Goal: Information Seeking & Learning: Learn about a topic

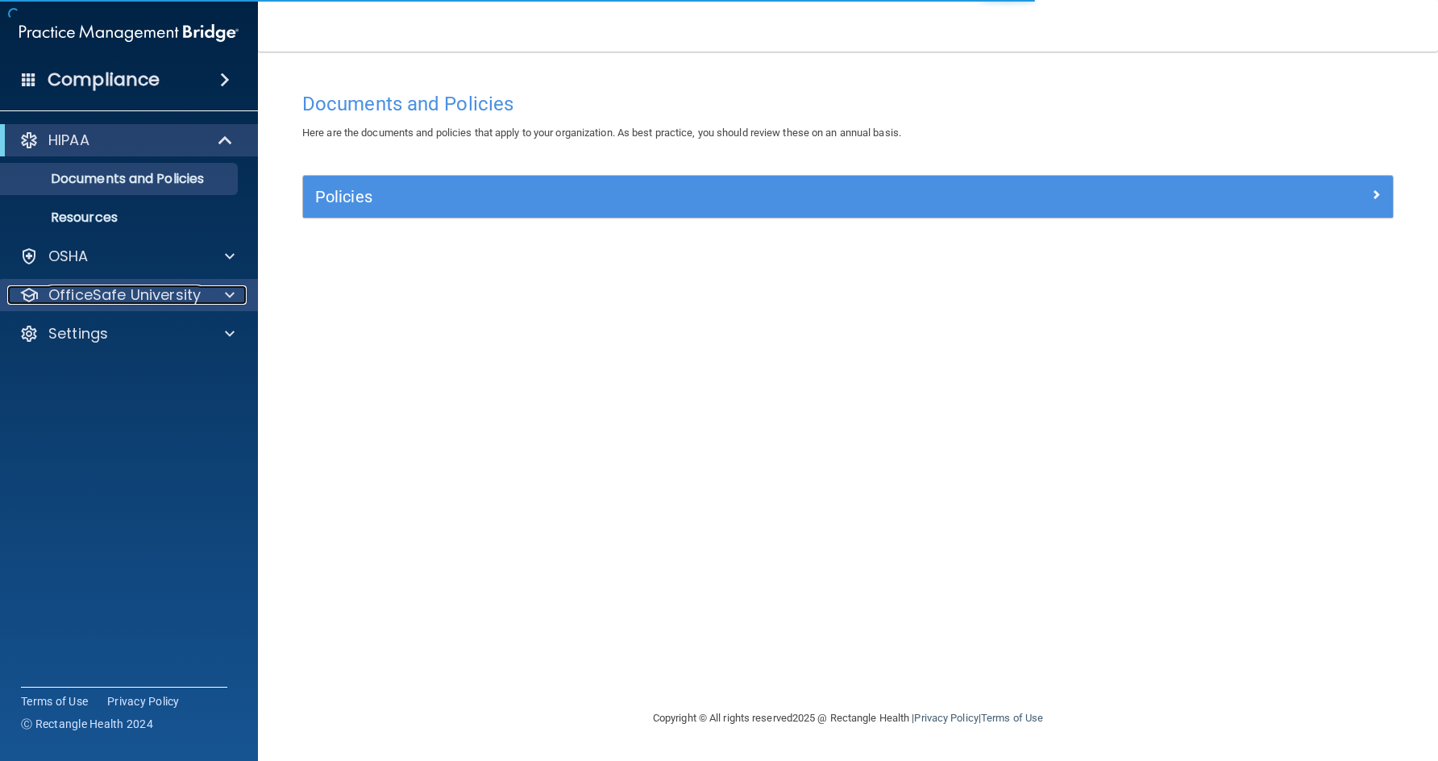
click at [131, 298] on p "OfficeSafe University" at bounding box center [124, 294] width 152 height 19
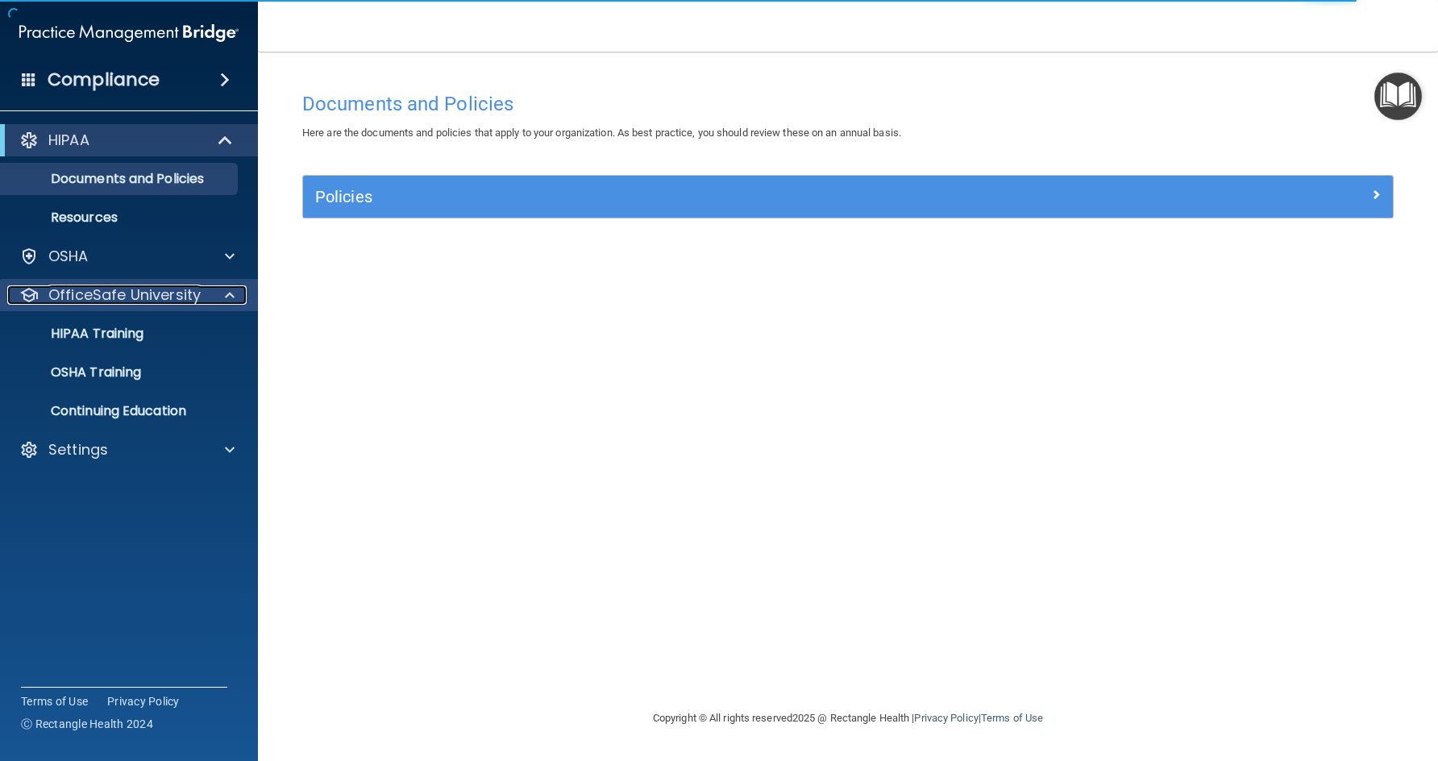
click at [132, 293] on p "OfficeSafe University" at bounding box center [124, 294] width 152 height 19
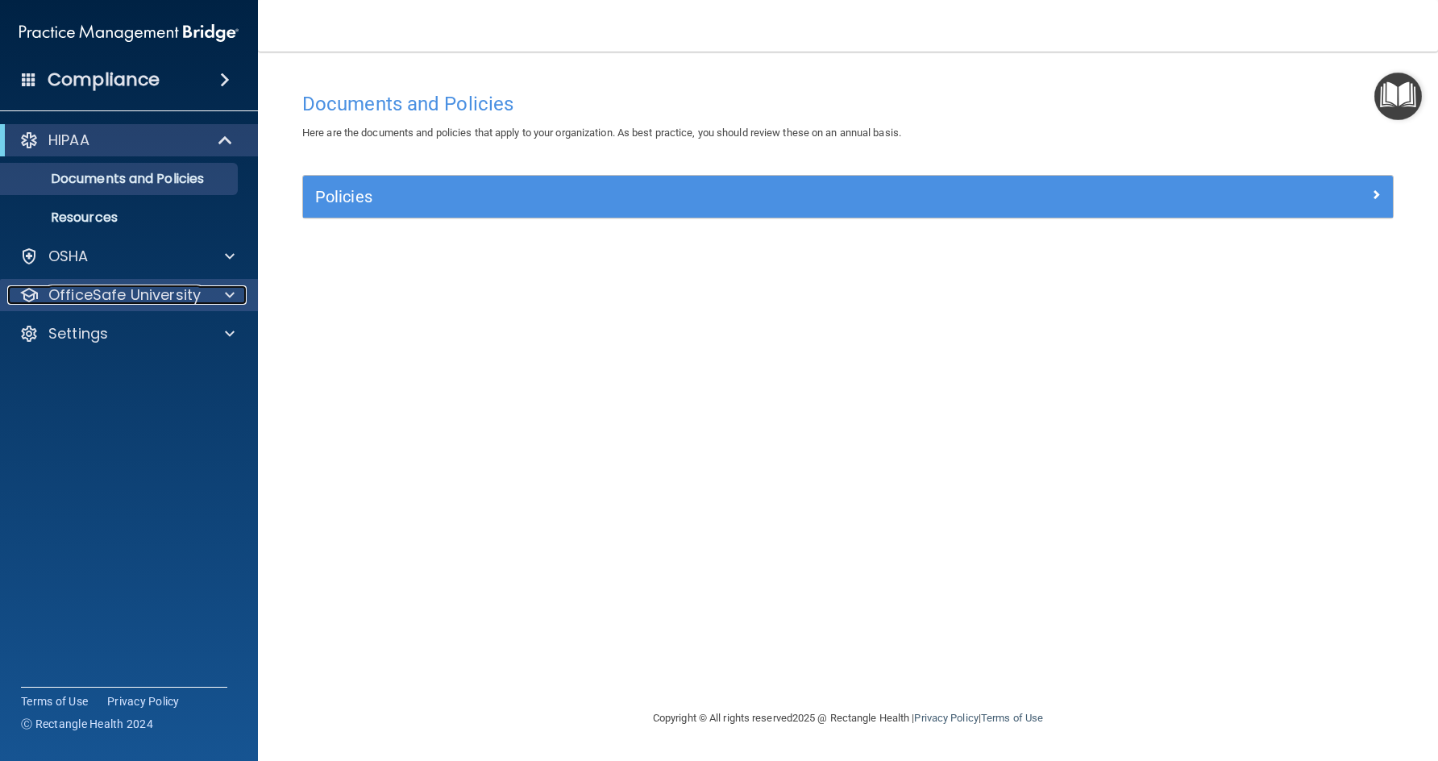
click at [137, 302] on p "OfficeSafe University" at bounding box center [124, 294] width 152 height 19
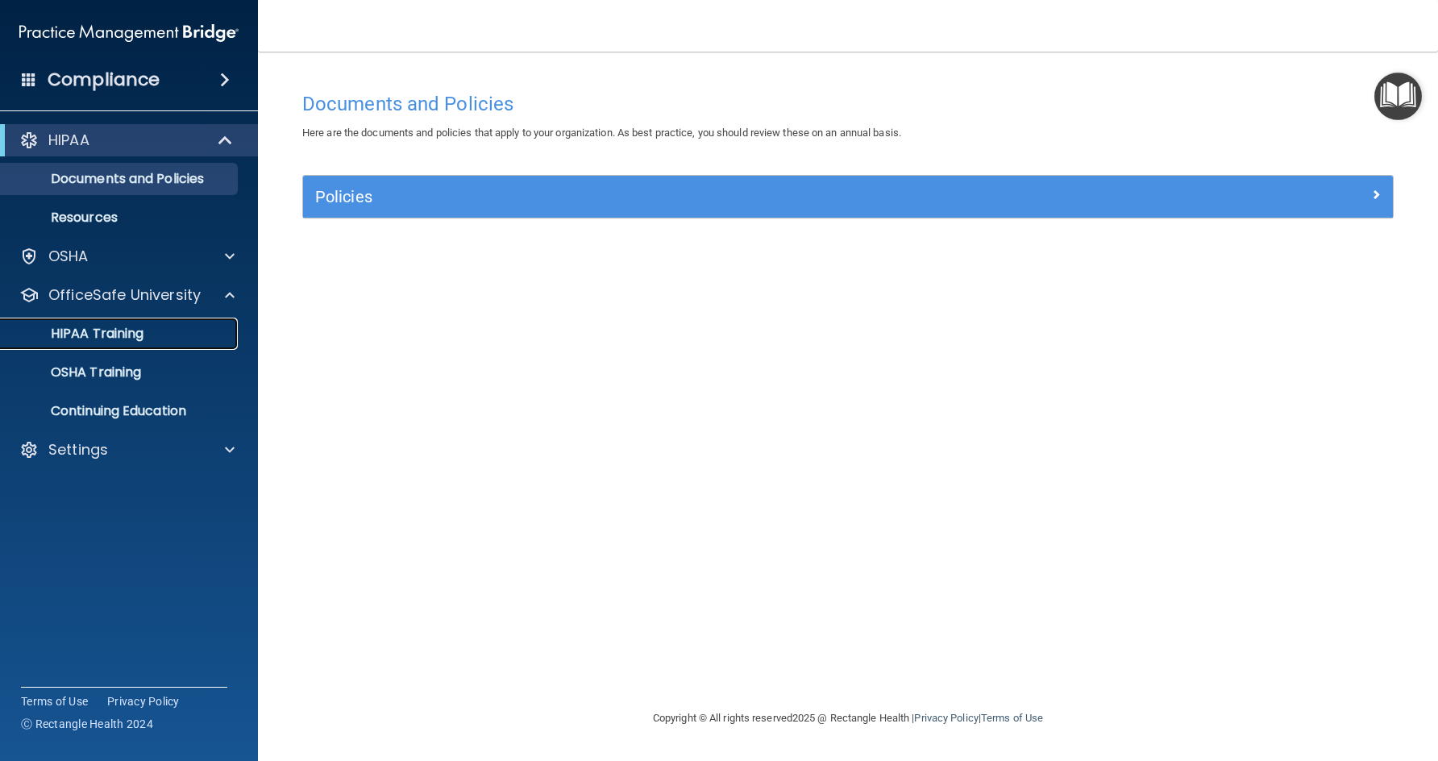
click at [131, 323] on link "HIPAA Training" at bounding box center [111, 334] width 254 height 32
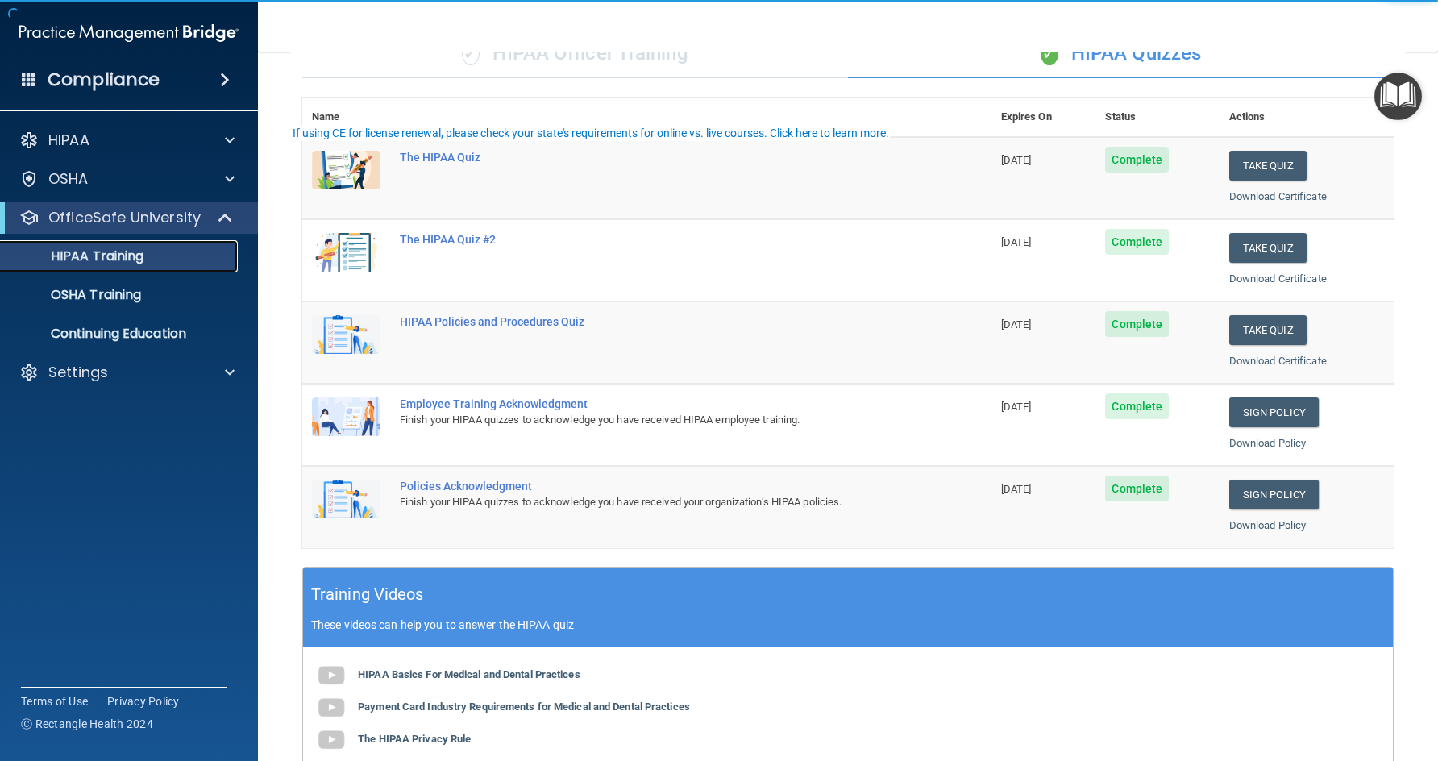
scroll to position [161, 0]
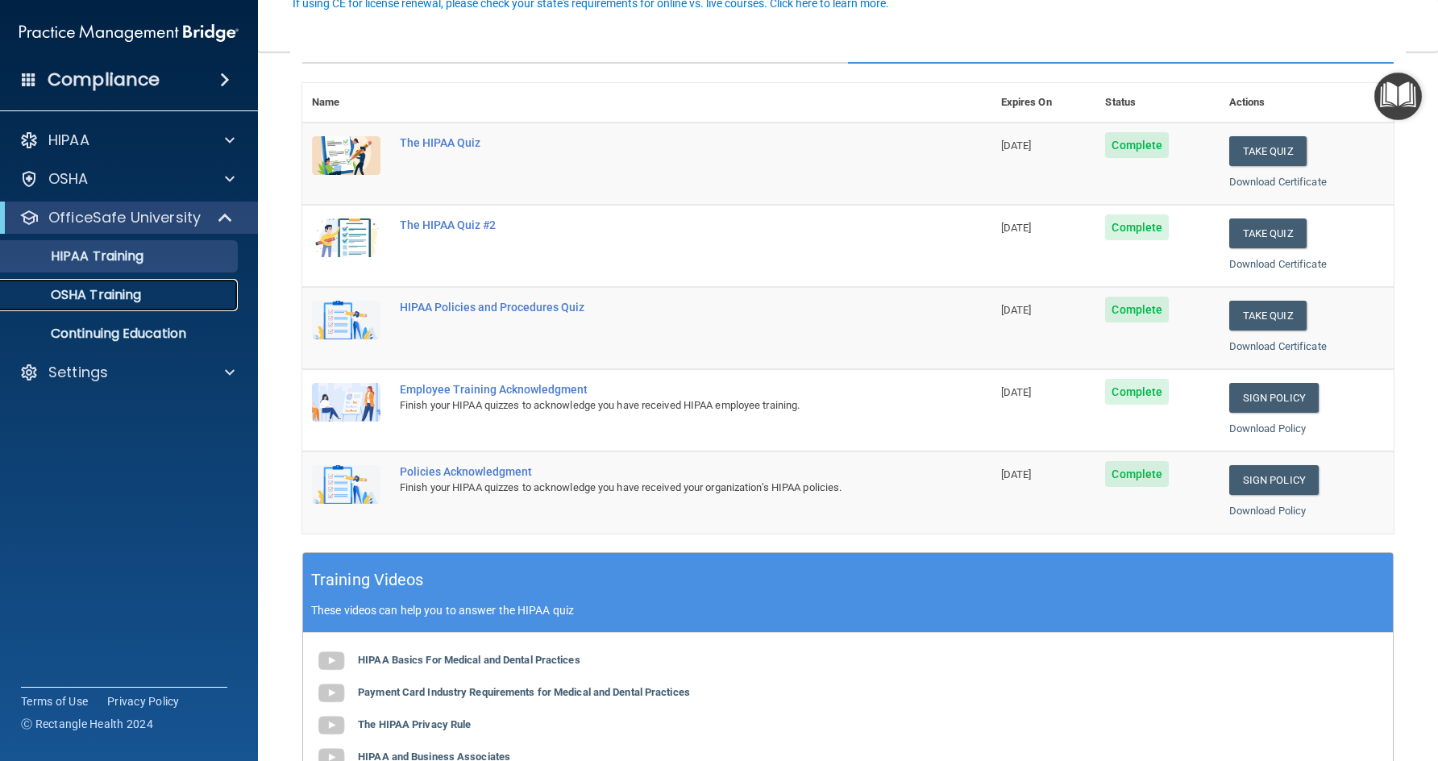
click at [134, 299] on p "OSHA Training" at bounding box center [75, 295] width 131 height 16
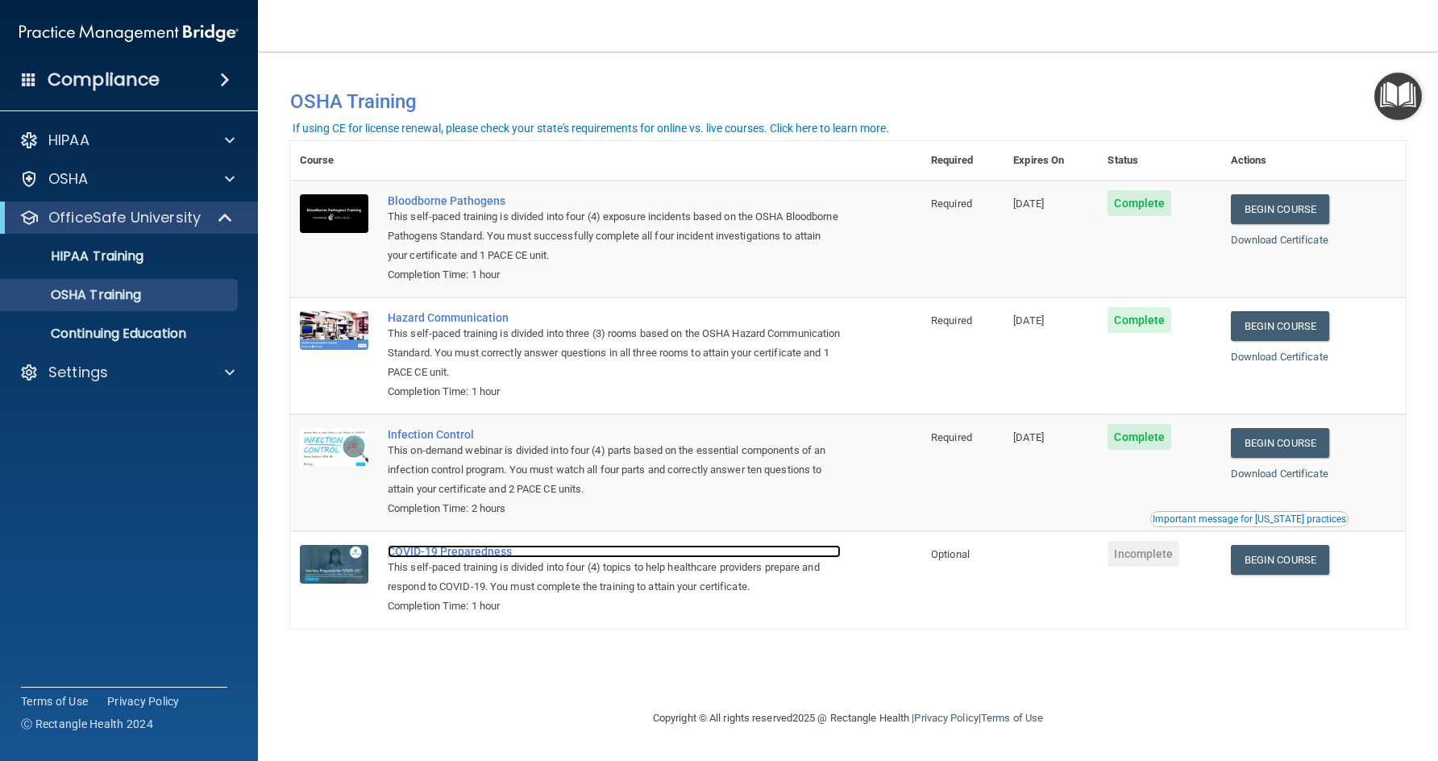
click at [492, 554] on div "COVID-19 Preparedness" at bounding box center [614, 551] width 453 height 13
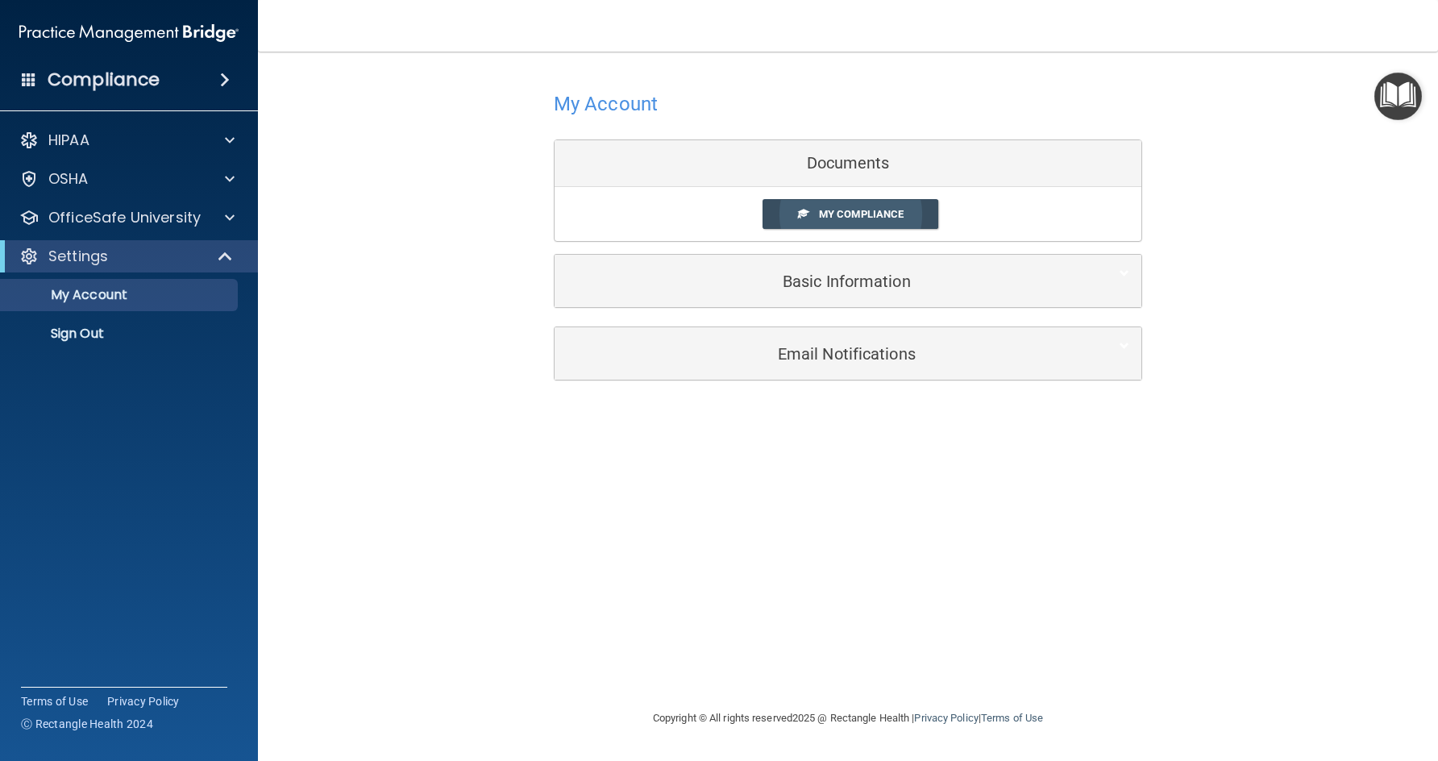
click at [862, 207] on link "My Compliance" at bounding box center [850, 214] width 176 height 30
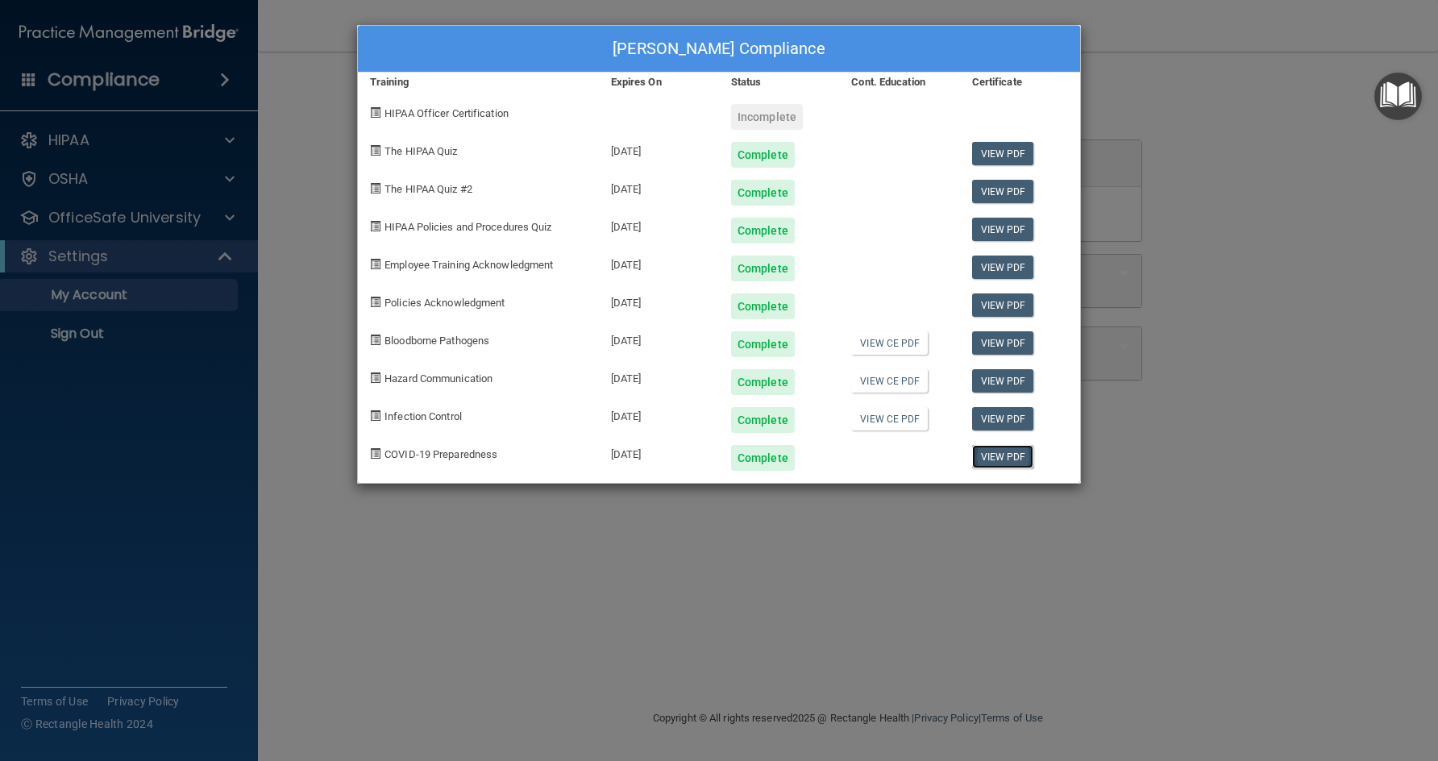
click at [994, 455] on link "View PDF" at bounding box center [1003, 456] width 62 height 23
click at [87, 219] on div "[PERSON_NAME] Compliance Training Expires On Status Cont. Education Certificate…" at bounding box center [719, 380] width 1438 height 761
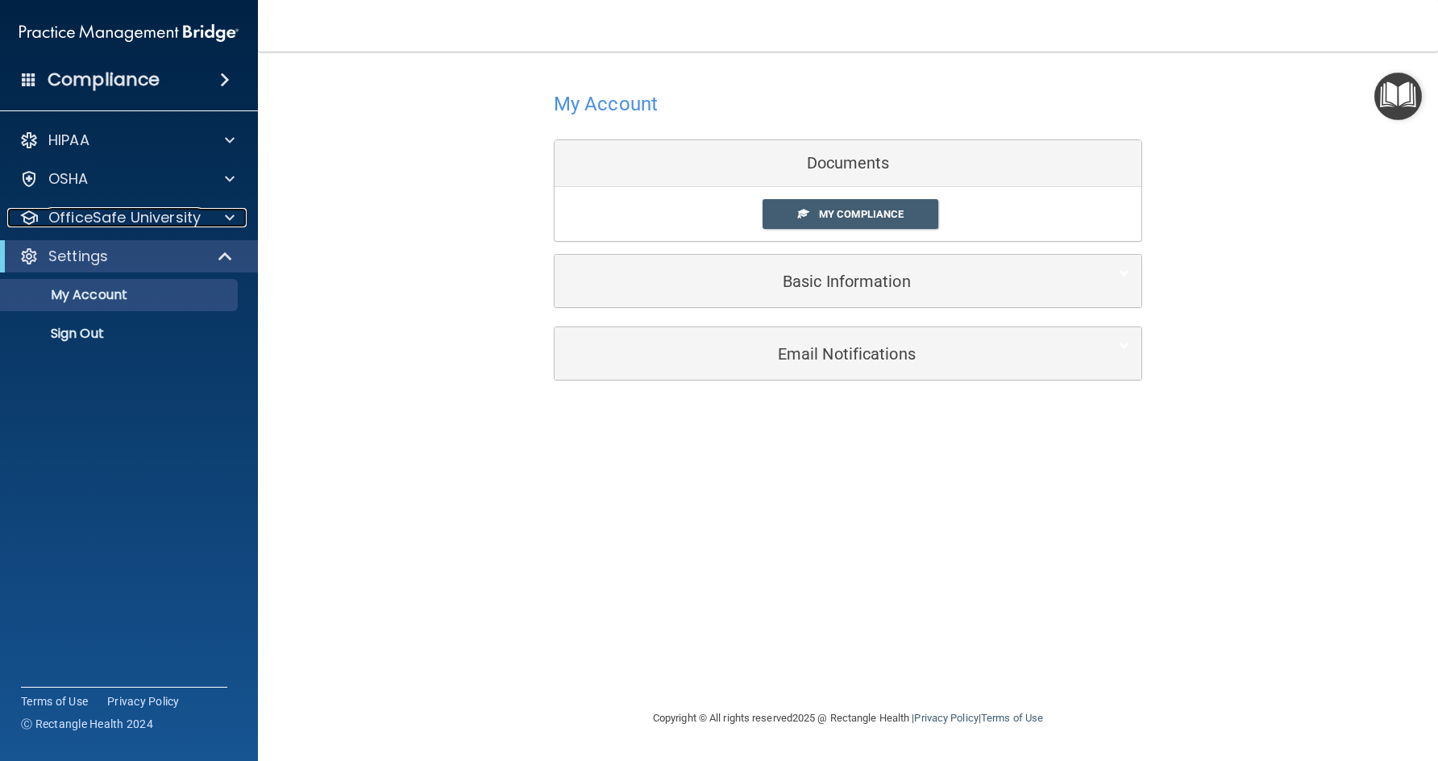
click at [87, 219] on p "OfficeSafe University" at bounding box center [124, 217] width 152 height 19
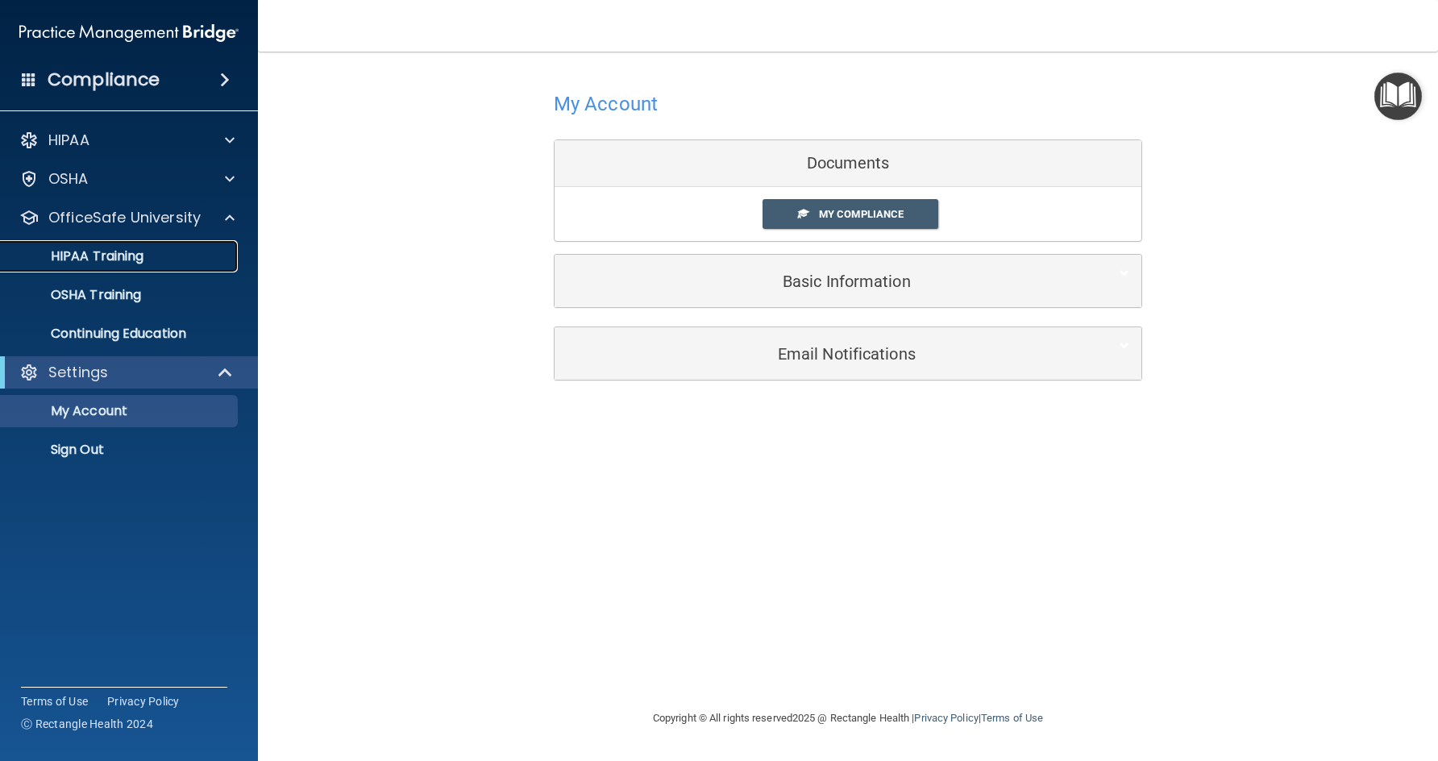
click at [89, 252] on p "HIPAA Training" at bounding box center [76, 256] width 133 height 16
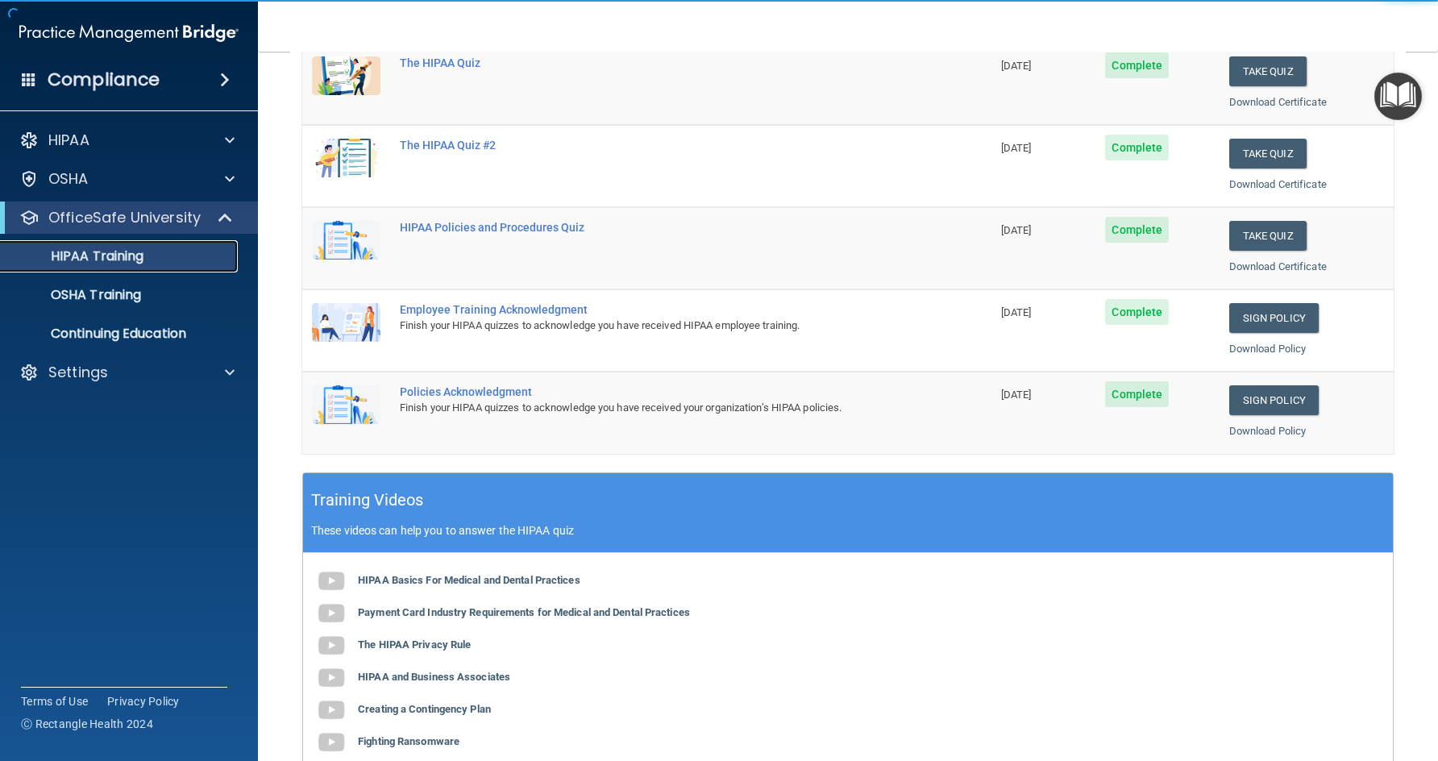
scroll to position [242, 0]
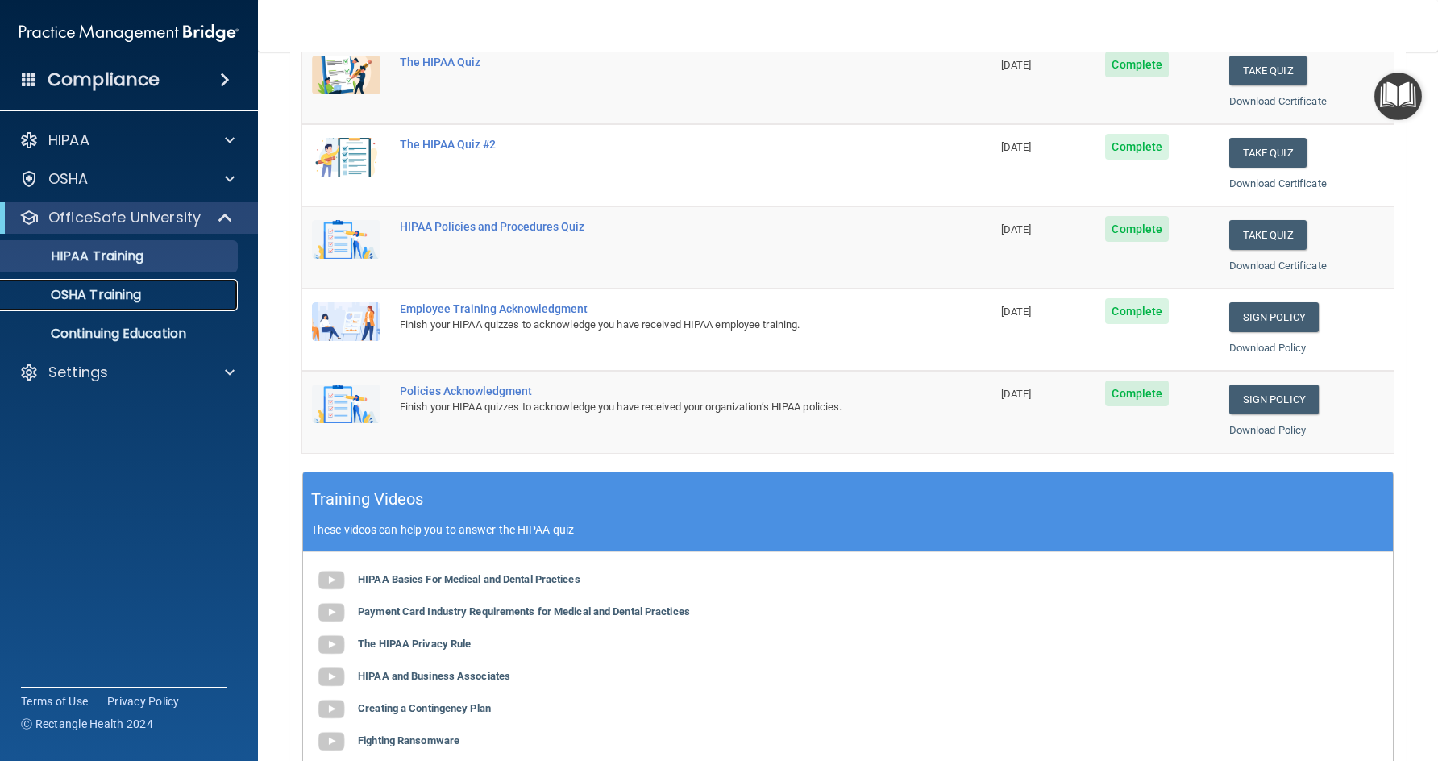
click at [126, 288] on p "OSHA Training" at bounding box center [75, 295] width 131 height 16
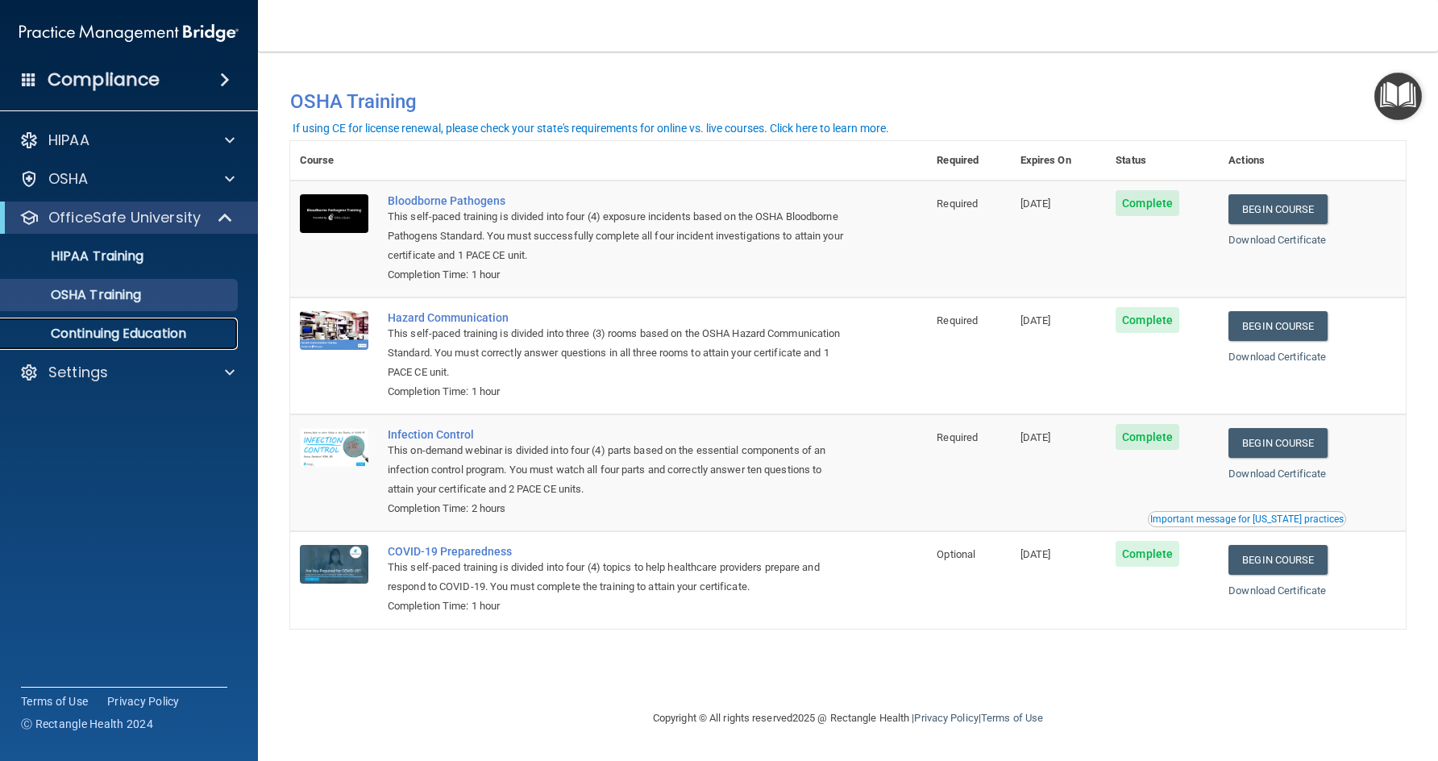
click at [97, 333] on p "Continuing Education" at bounding box center [120, 334] width 220 height 16
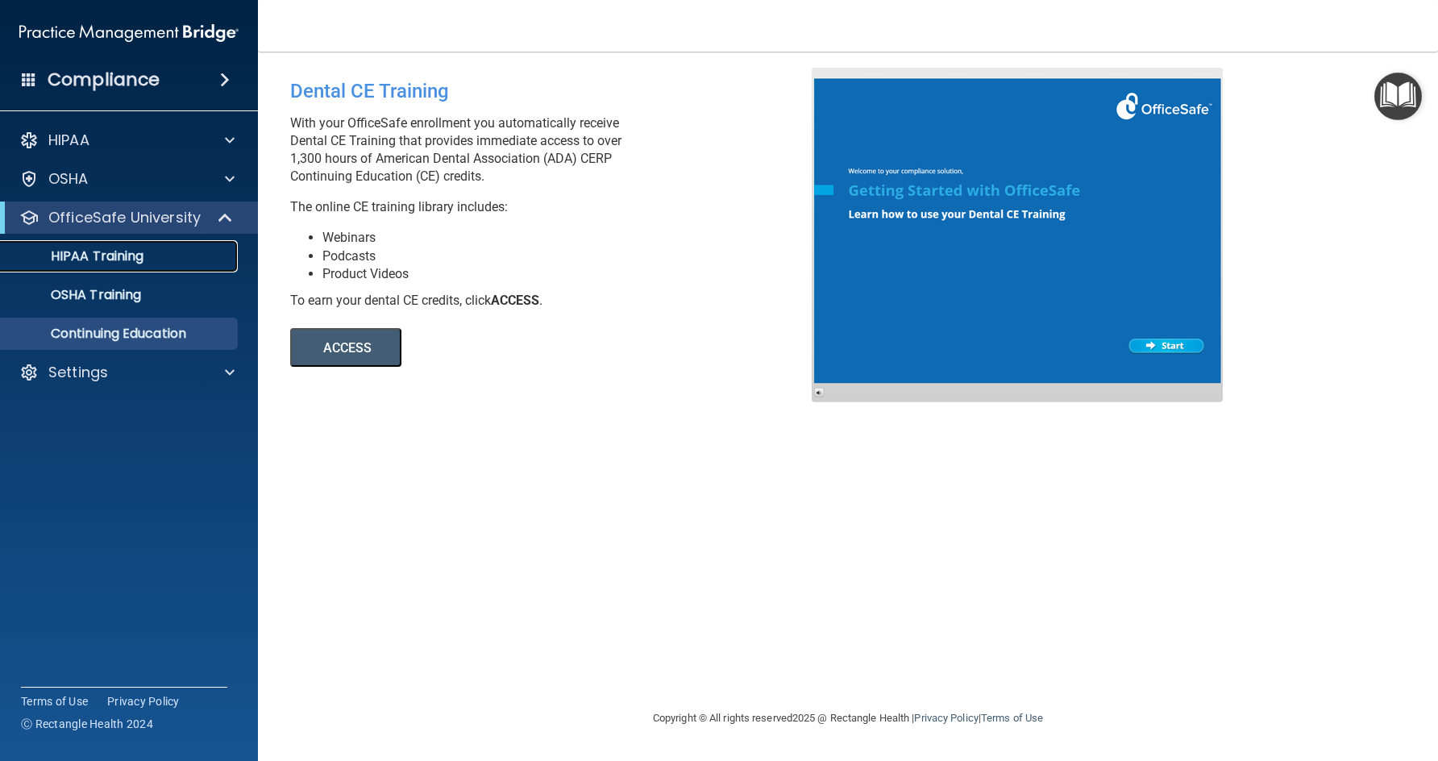
click at [98, 253] on p "HIPAA Training" at bounding box center [76, 256] width 133 height 16
